Goal: Task Accomplishment & Management: Manage account settings

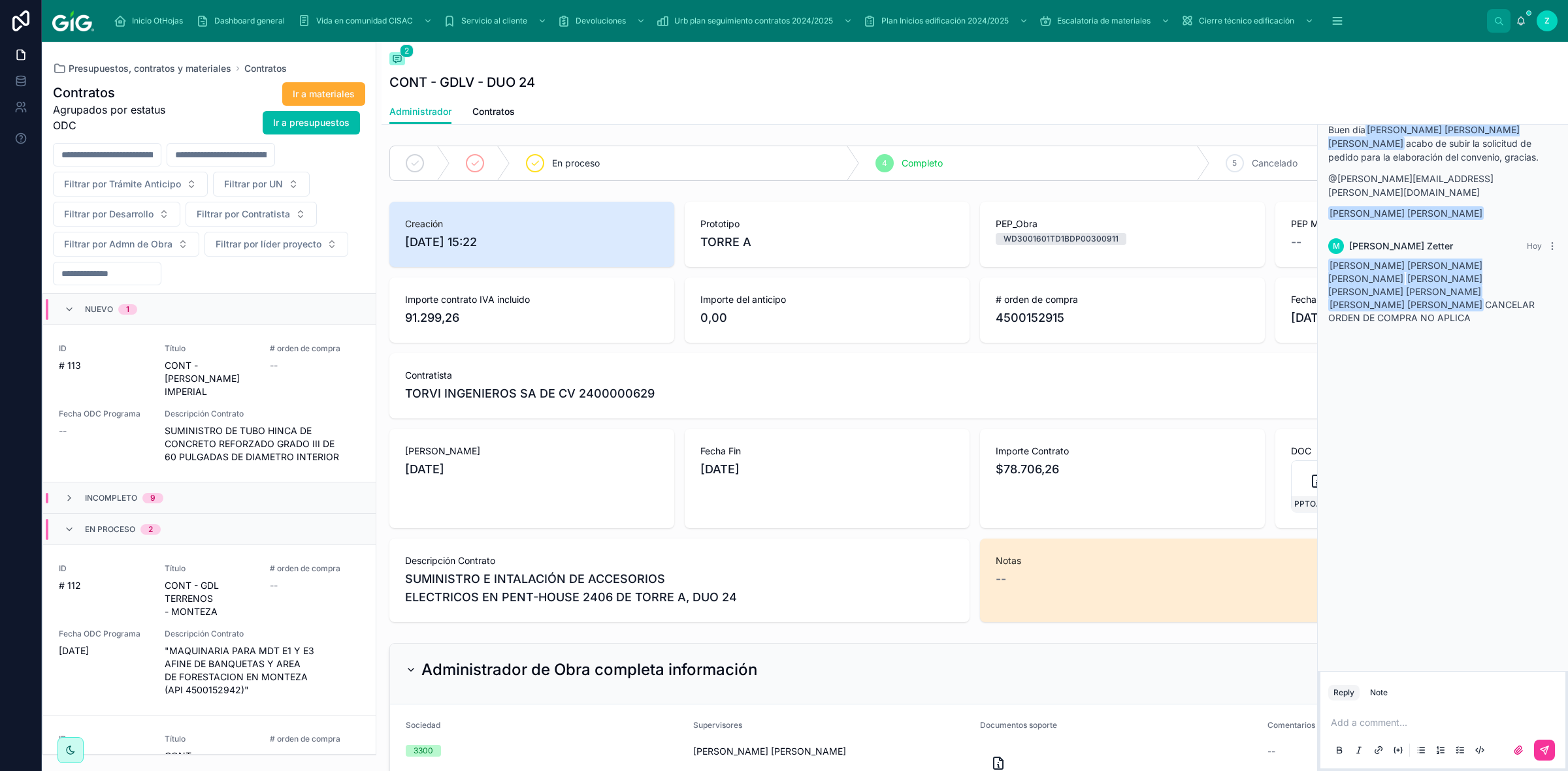
drag, startPoint x: 1069, startPoint y: 318, endPoint x: 1054, endPoint y: 318, distance: 15.0
click at [1069, 318] on span "4500152915" at bounding box center [1122, 318] width 254 height 18
click at [1395, 713] on div "Add a comment..." at bounding box center [1442, 736] width 229 height 55
click at [1402, 723] on p at bounding box center [1444, 723] width 229 height 13
click at [1430, 717] on span "**********" at bounding box center [1445, 710] width 230 height 35
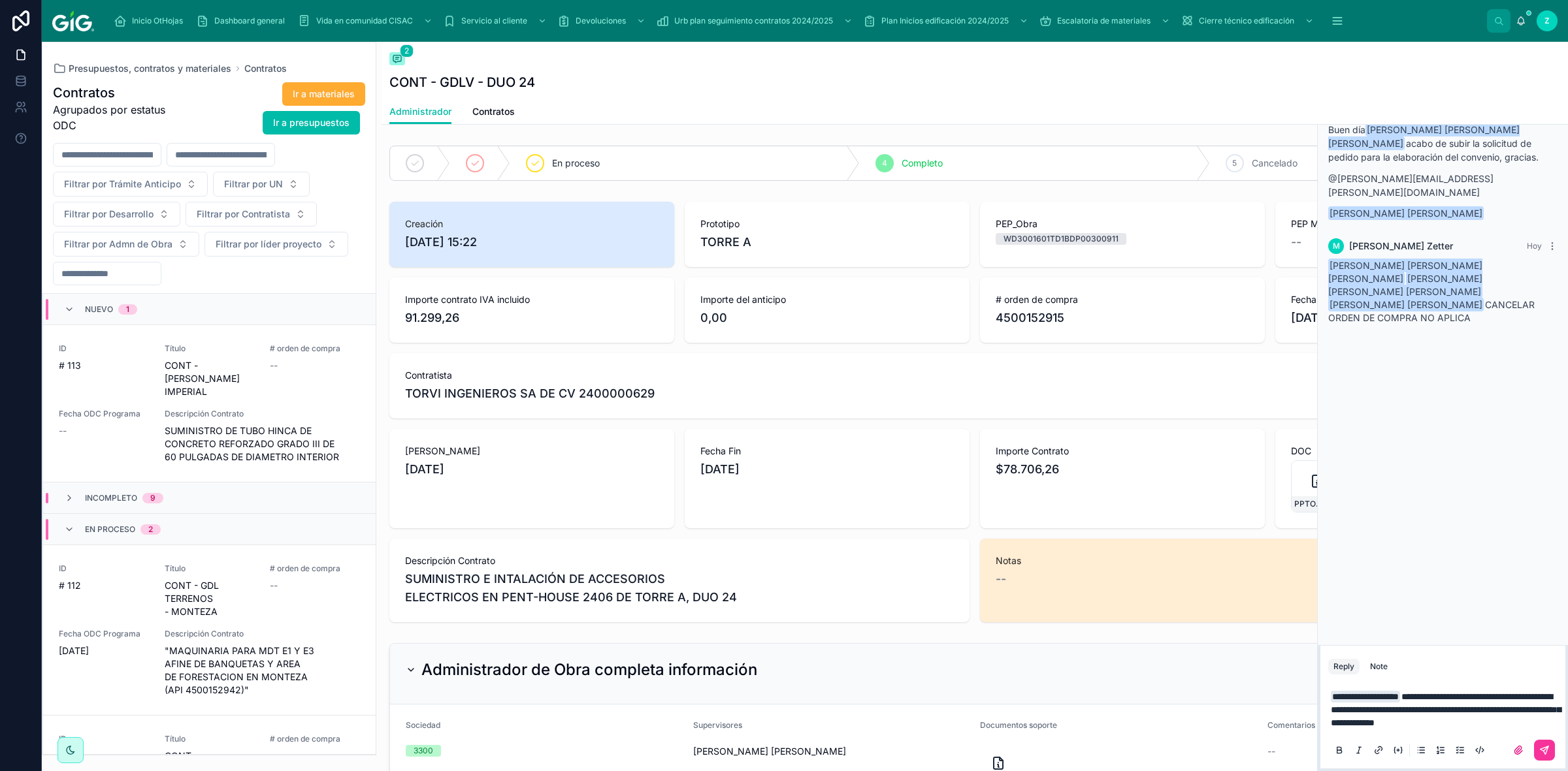
click at [1547, 722] on p "**********" at bounding box center [1444, 710] width 229 height 39
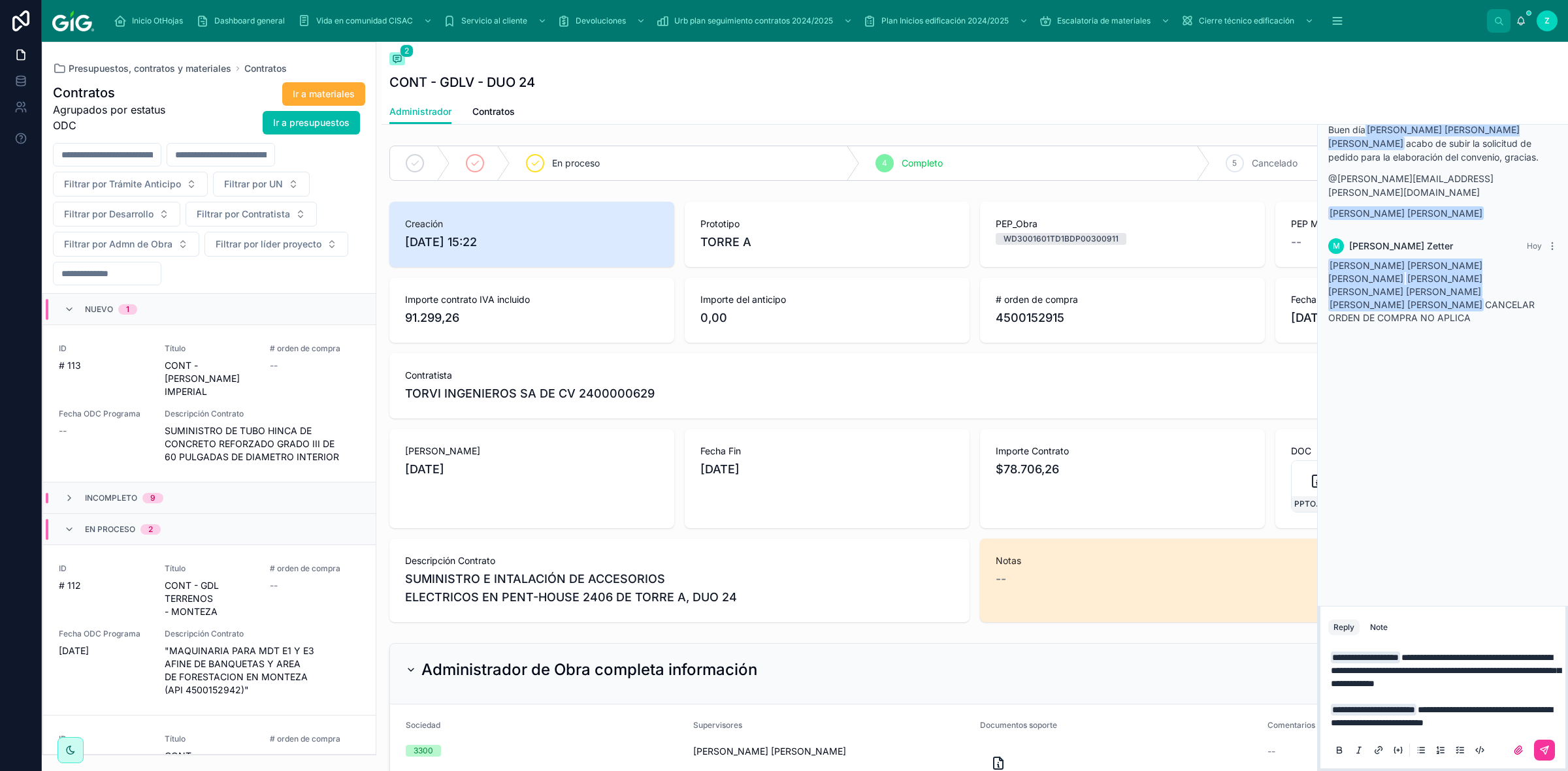
click at [1497, 706] on span "**********" at bounding box center [1441, 716] width 221 height 22
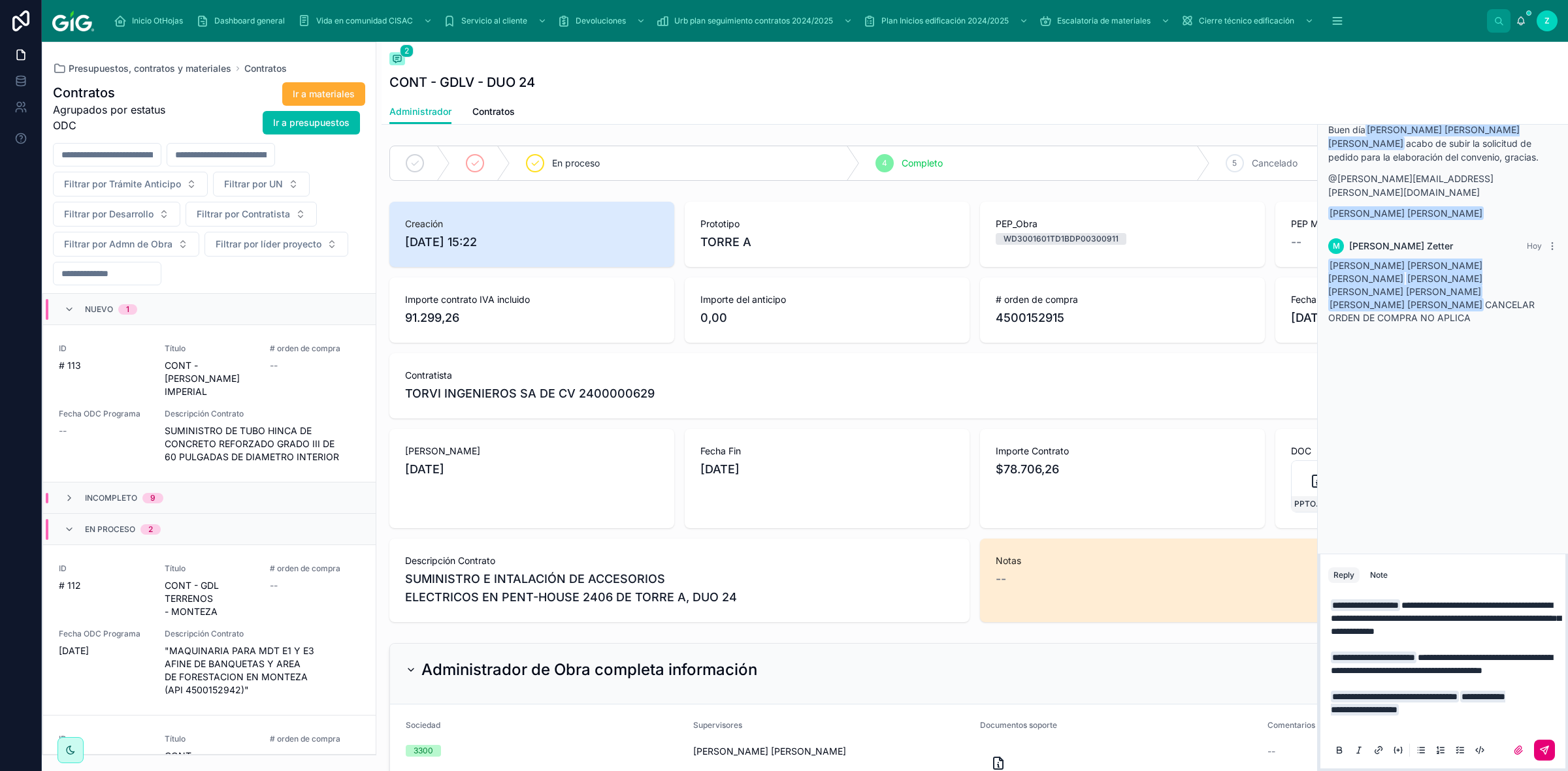
click at [1543, 747] on icon at bounding box center [1544, 750] width 11 height 11
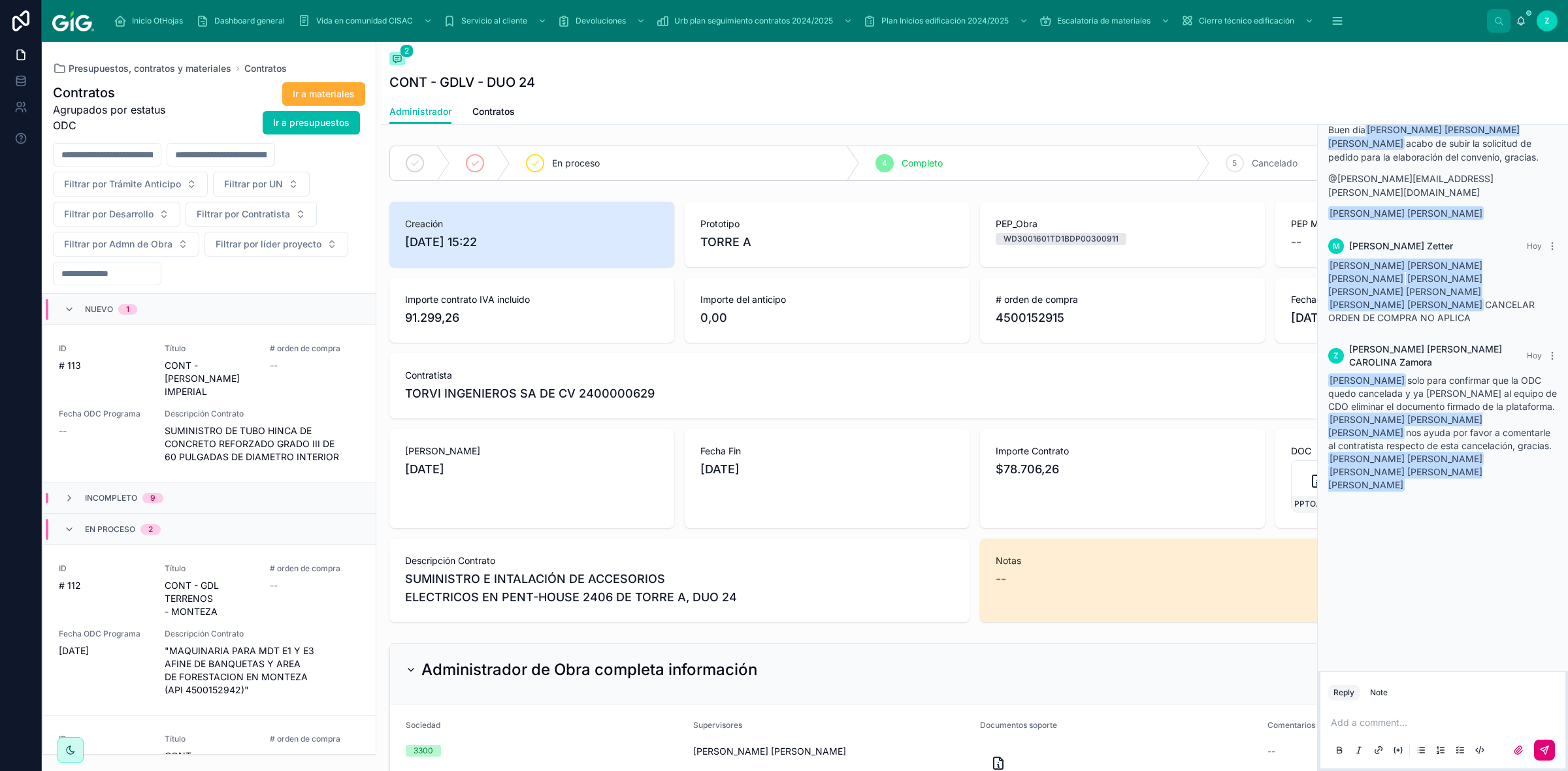
click at [507, 116] on span "Contratos" at bounding box center [493, 111] width 42 height 13
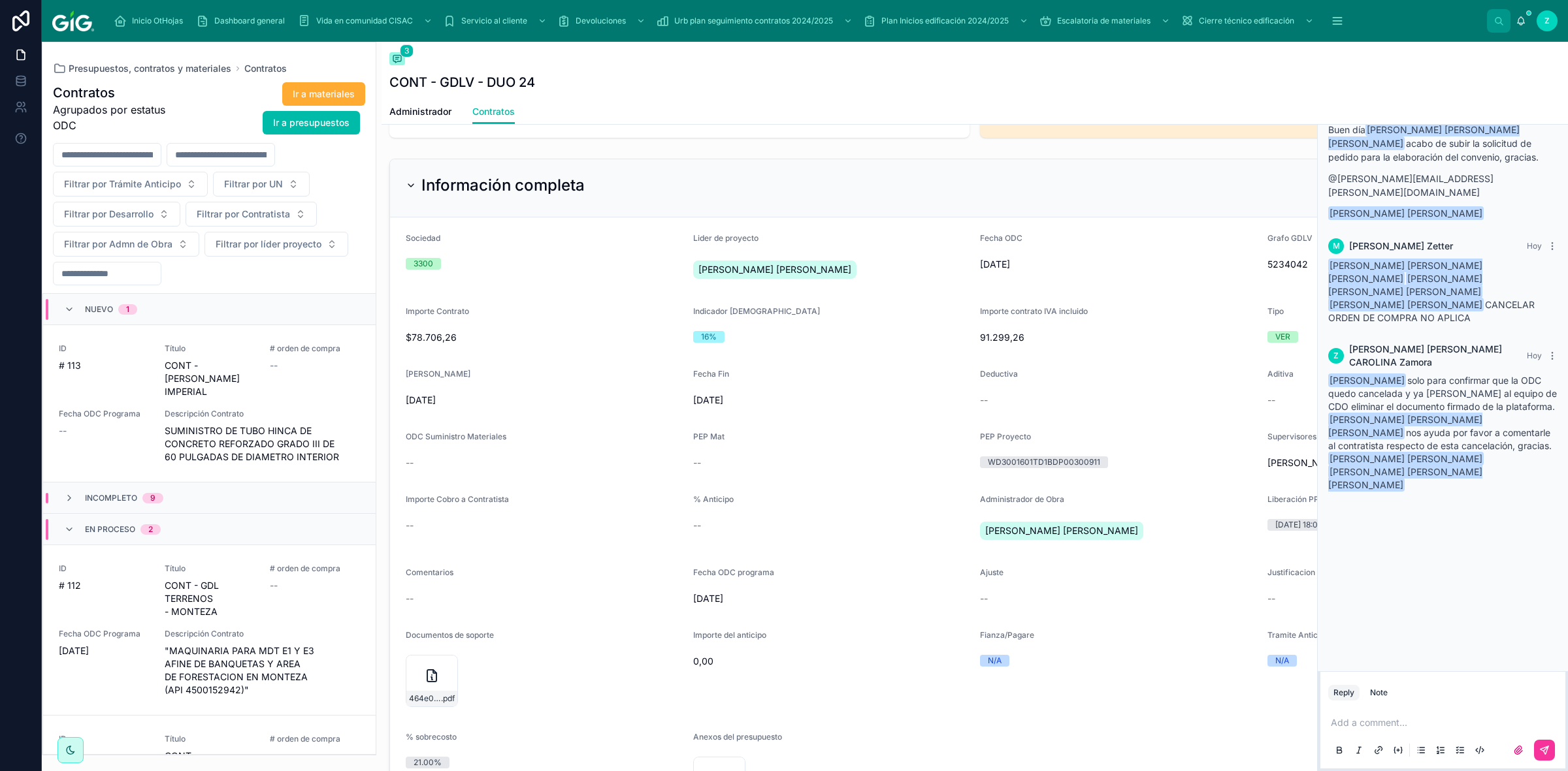
scroll to position [653, 0]
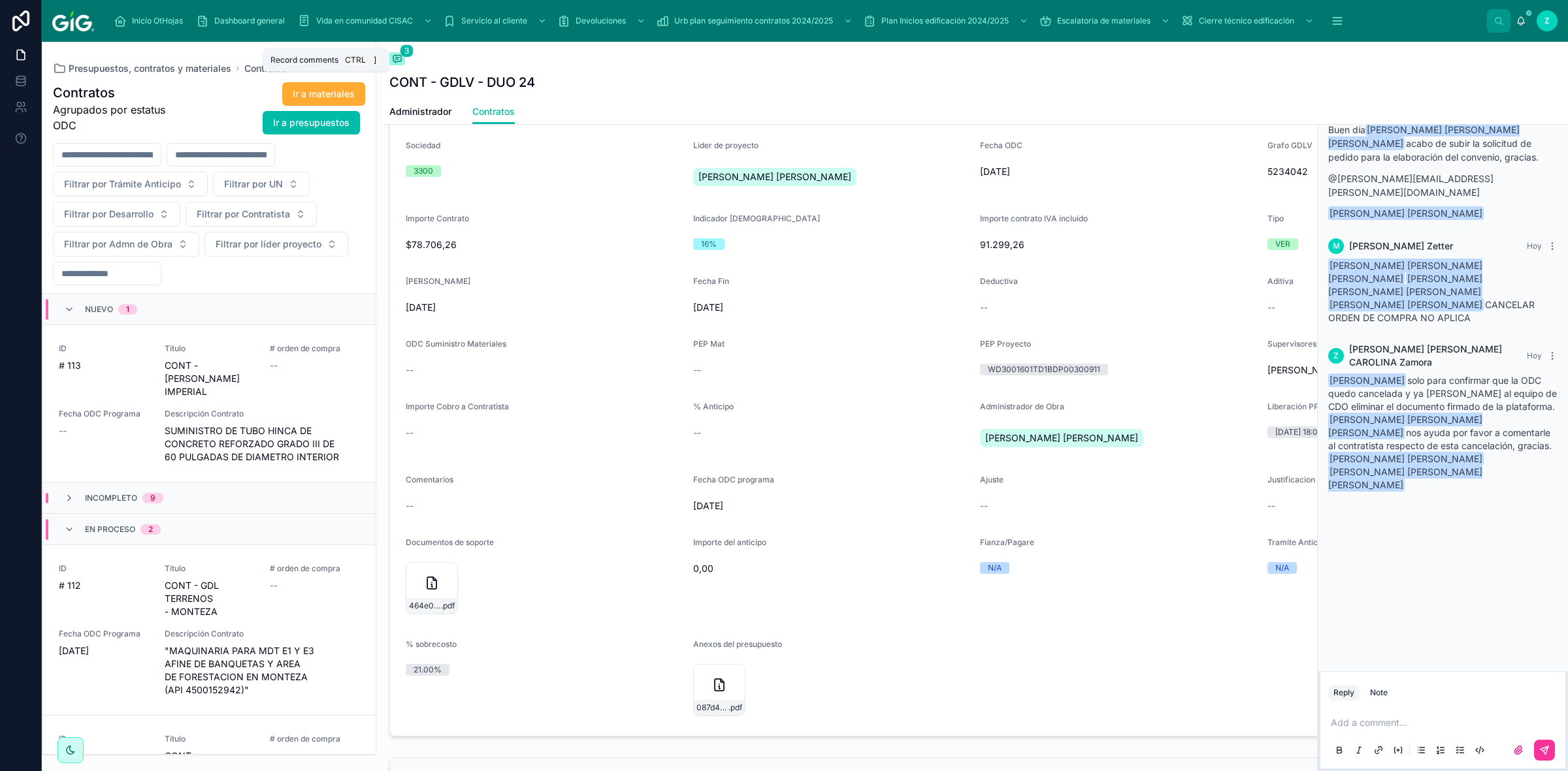
click at [403, 62] on span at bounding box center [397, 59] width 16 height 13
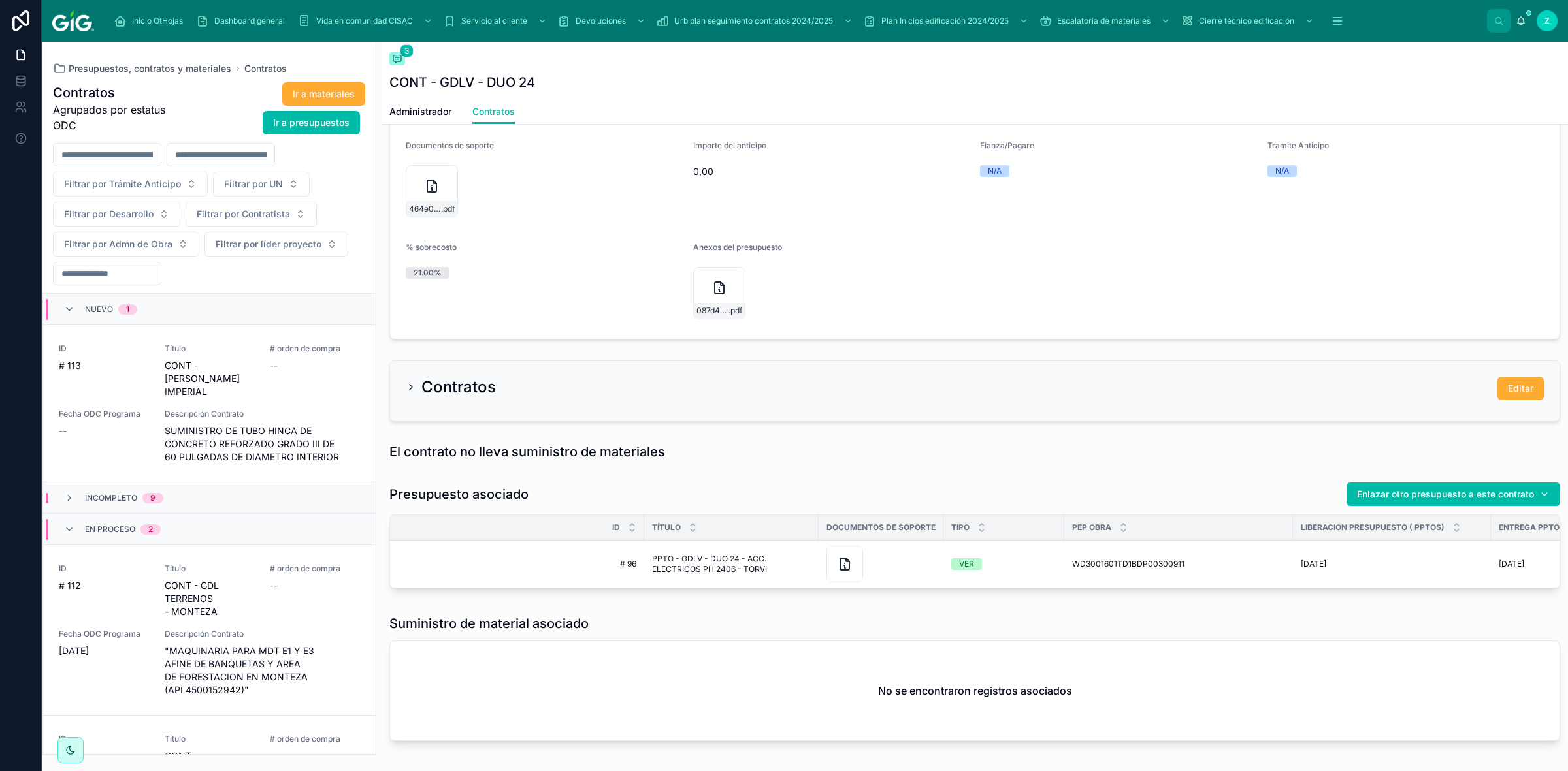
scroll to position [1061, 0]
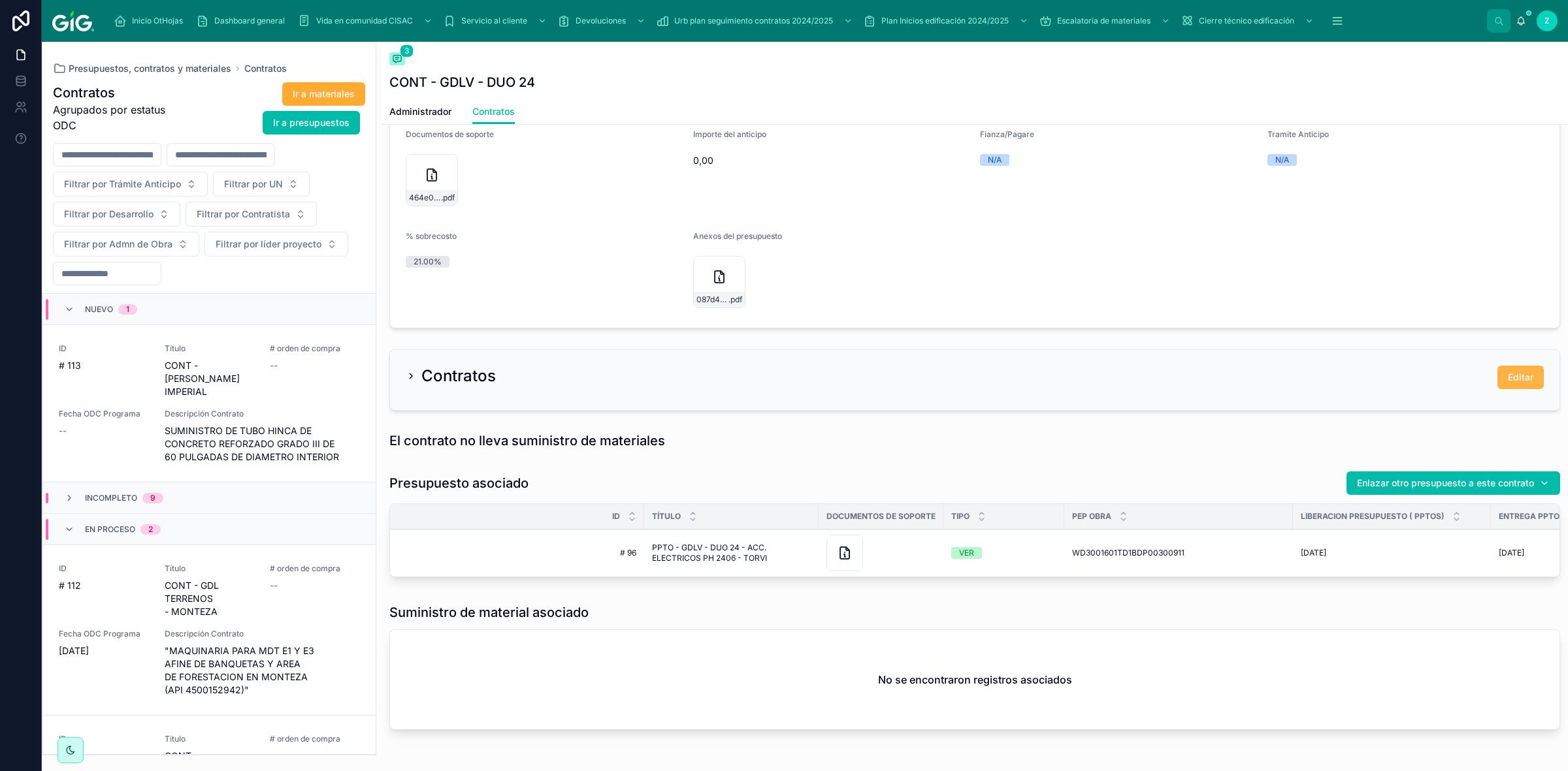
click at [1520, 376] on span "Editar" at bounding box center [1520, 377] width 25 height 13
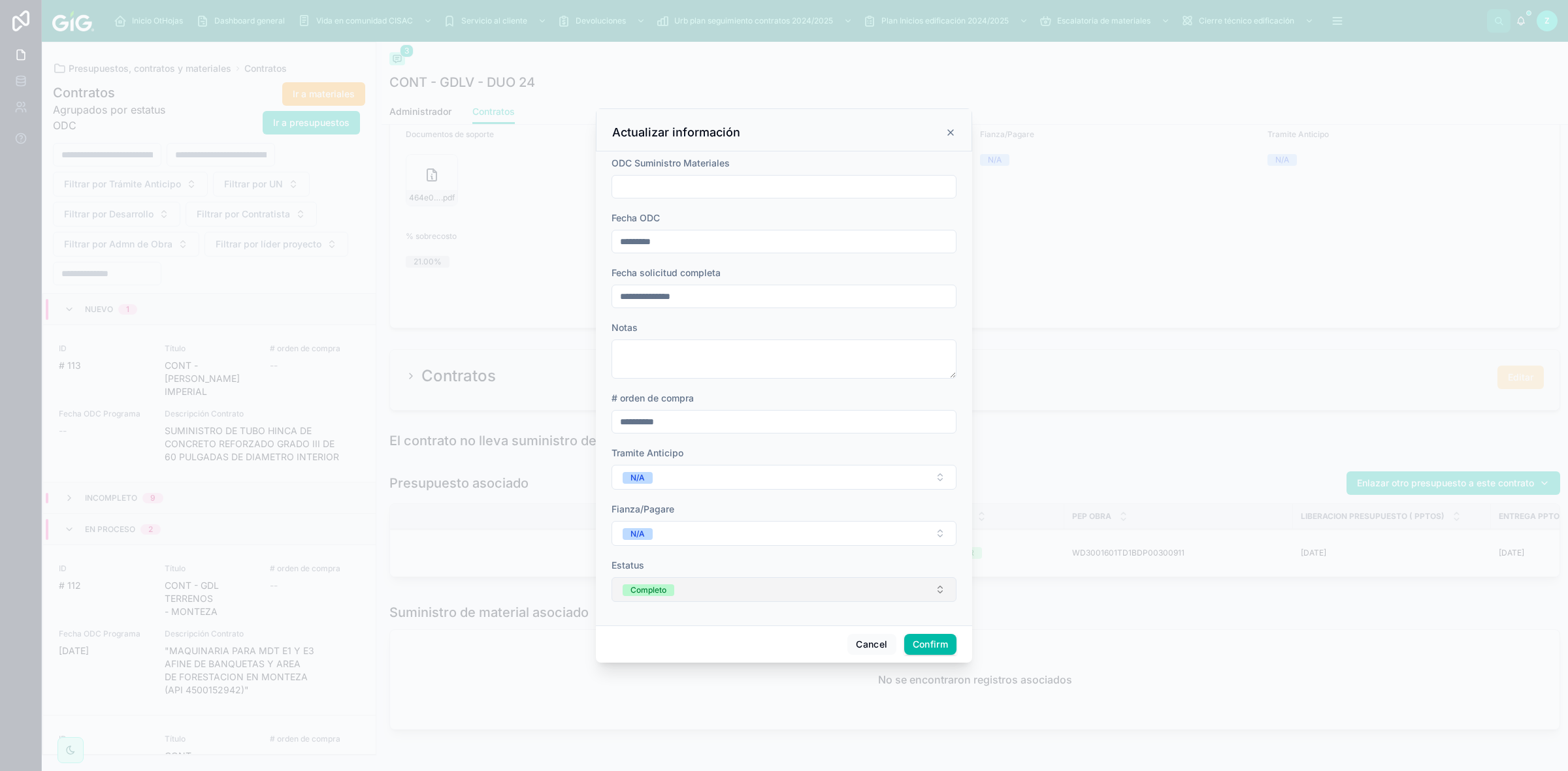
click at [755, 582] on button "Completo" at bounding box center [784, 589] width 345 height 25
click at [740, 739] on div "Cancelado" at bounding box center [726, 740] width 39 height 11
click at [927, 647] on button "Confirm" at bounding box center [930, 645] width 53 height 21
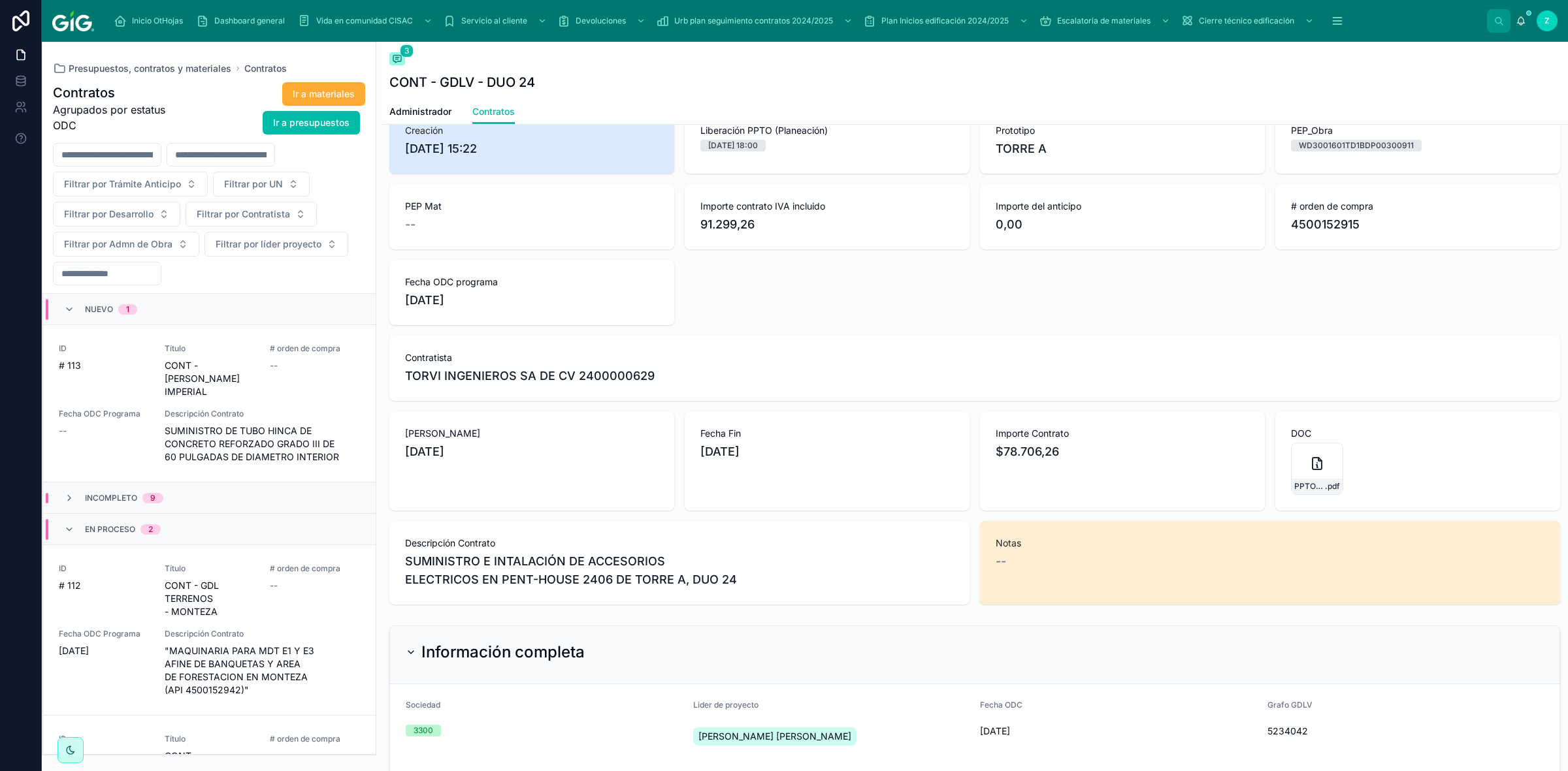
scroll to position [0, 0]
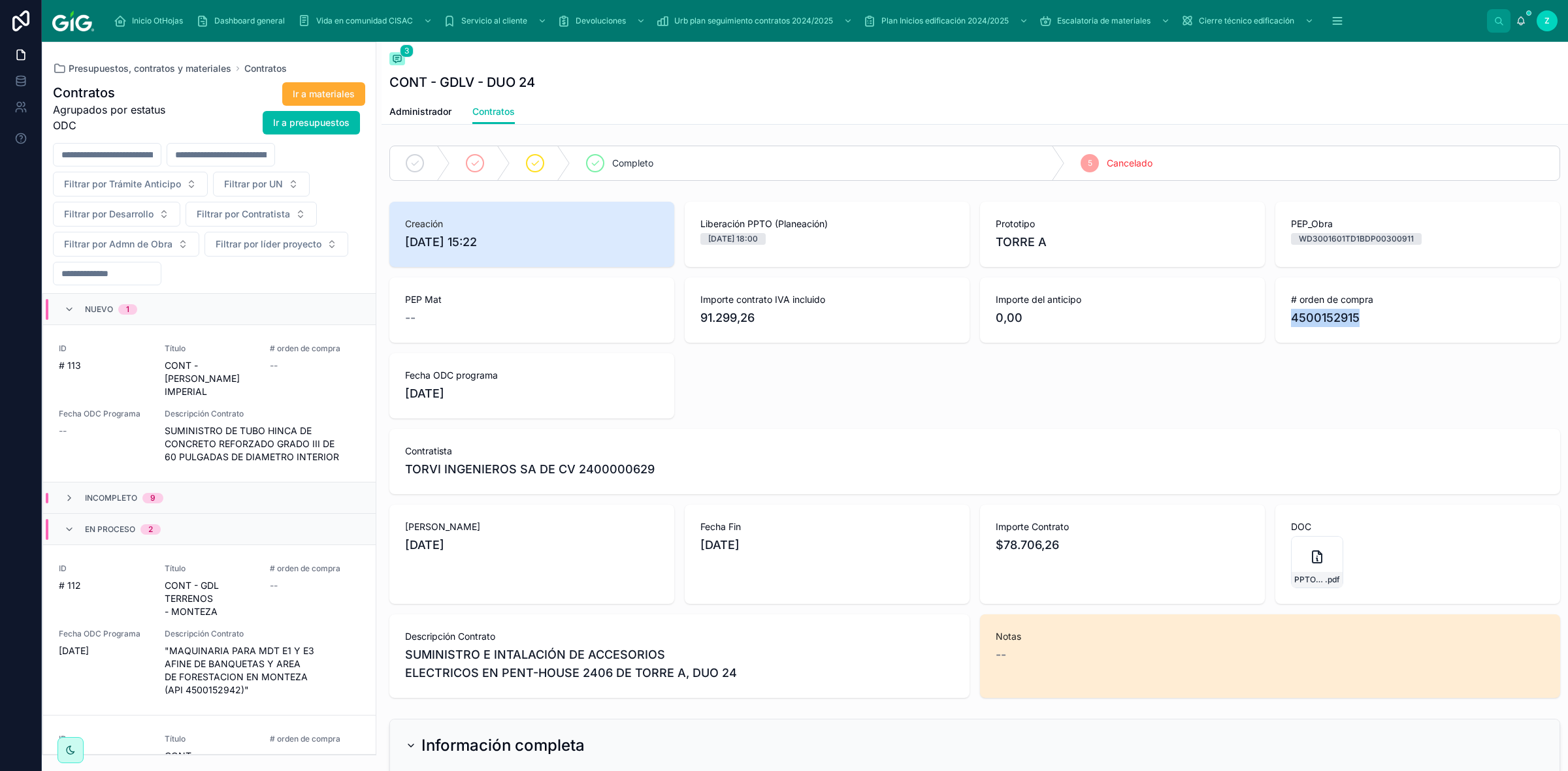
drag, startPoint x: 1282, startPoint y: 317, endPoint x: 1353, endPoint y: 317, distance: 71.0
click at [1353, 317] on span "4500152915" at bounding box center [1417, 318] width 254 height 18
copy span "4500152915"
click at [400, 62] on icon at bounding box center [397, 59] width 11 height 11
